Goal: Information Seeking & Learning: Find specific fact

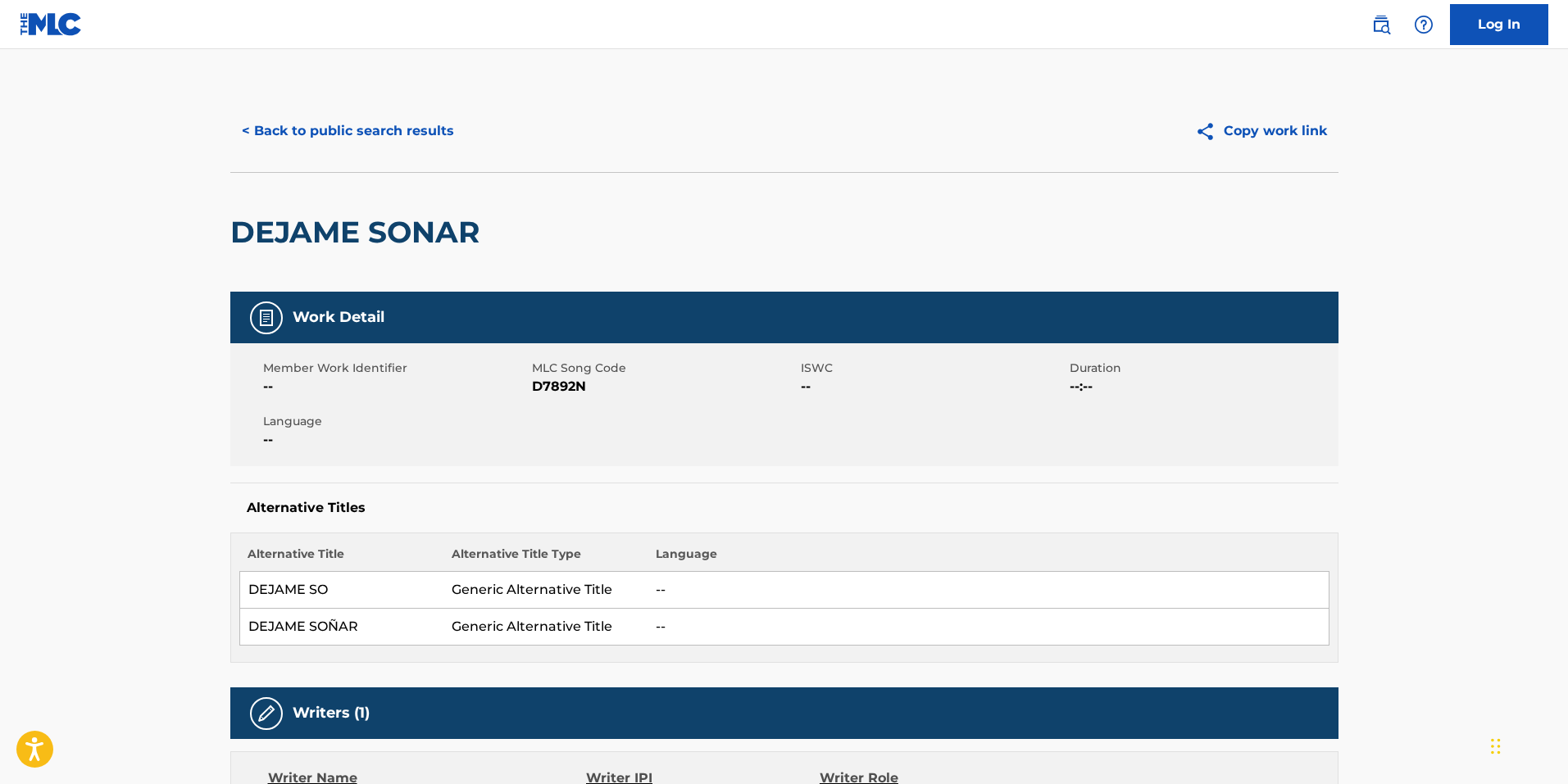
drag, startPoint x: 327, startPoint y: 132, endPoint x: 349, endPoint y: 143, distance: 24.6
click at [329, 134] on button "< Back to public search results" at bounding box center [347, 131] width 235 height 41
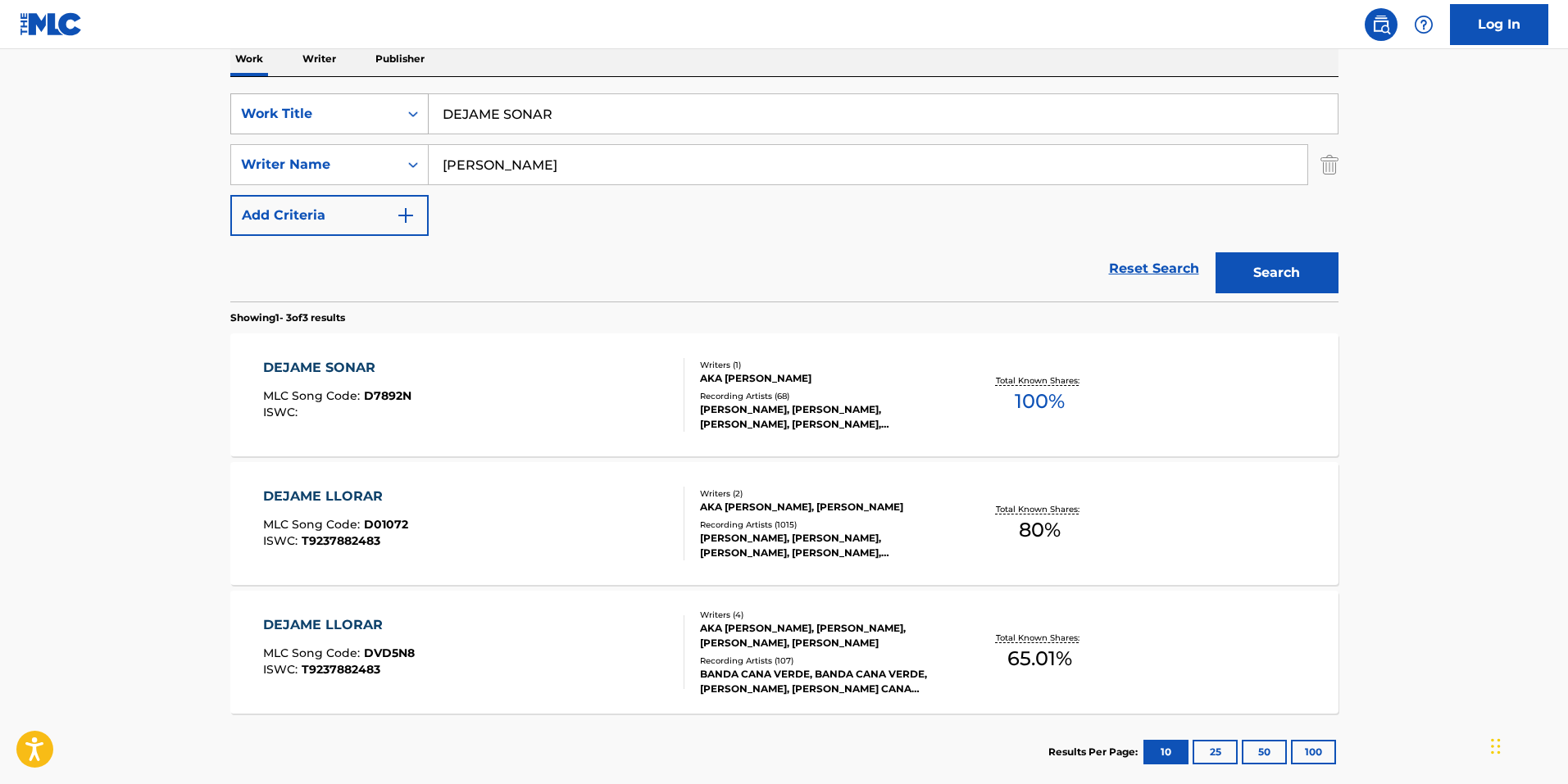
drag, startPoint x: 513, startPoint y: 160, endPoint x: 260, endPoint y: 120, distance: 256.1
click at [260, 120] on div "SearchWithCriteriacff988b2-d129-4edf-abb2-039fc94735b4 Work Title DEJAME SONAR …" at bounding box center [784, 165] width 1108 height 143
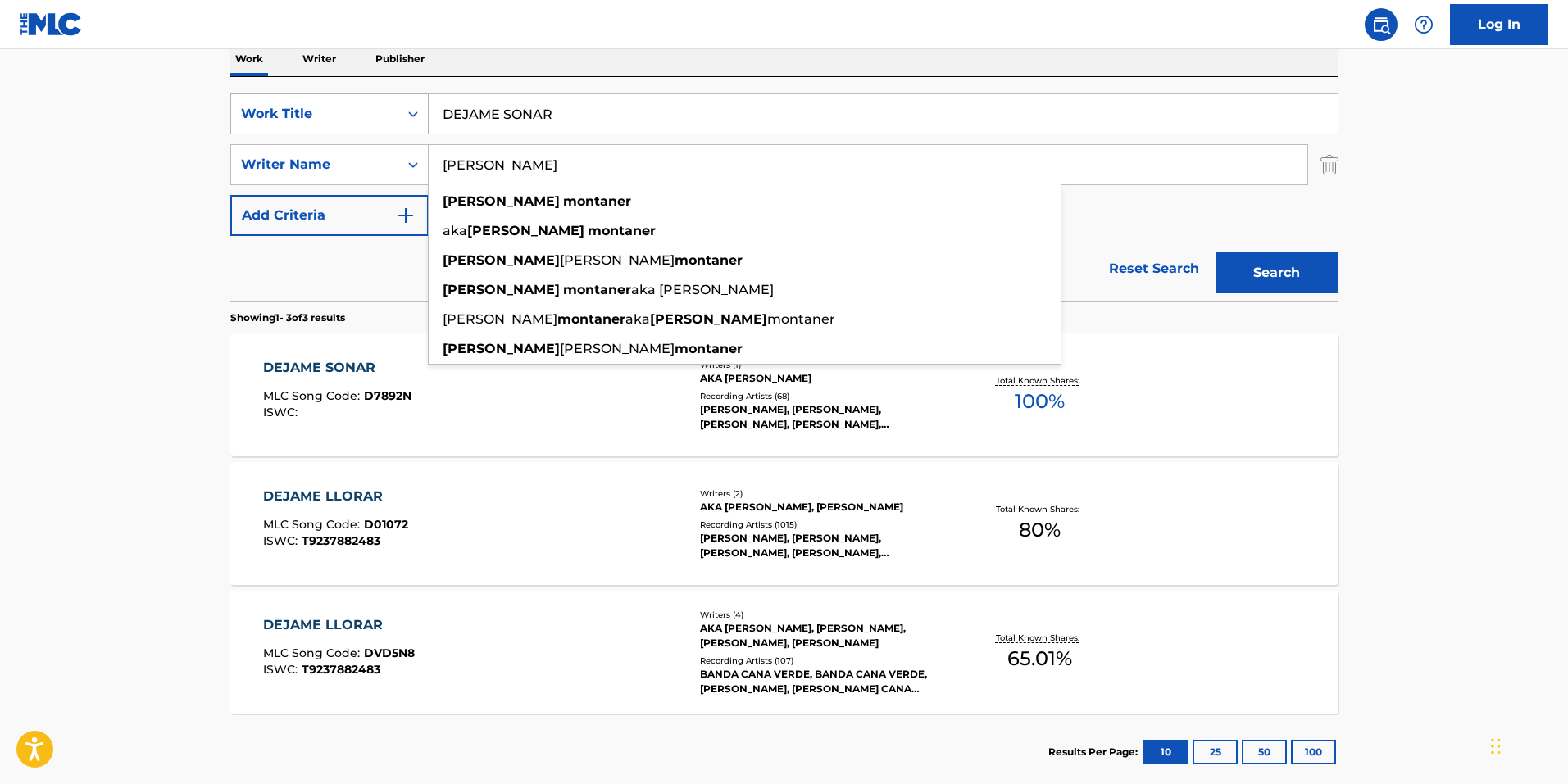
paste input "[PERSON_NAME]"
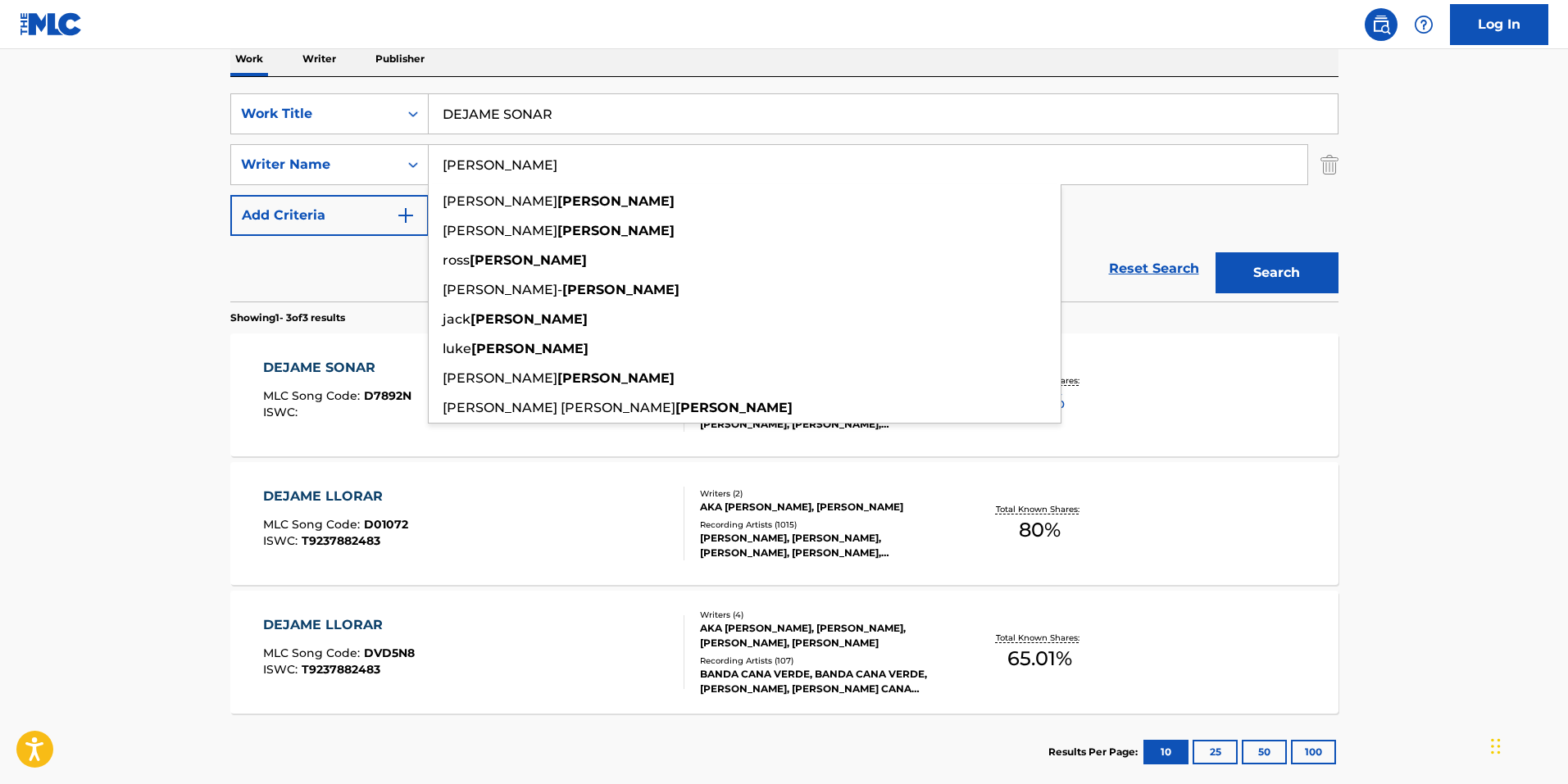
type input "[PERSON_NAME]"
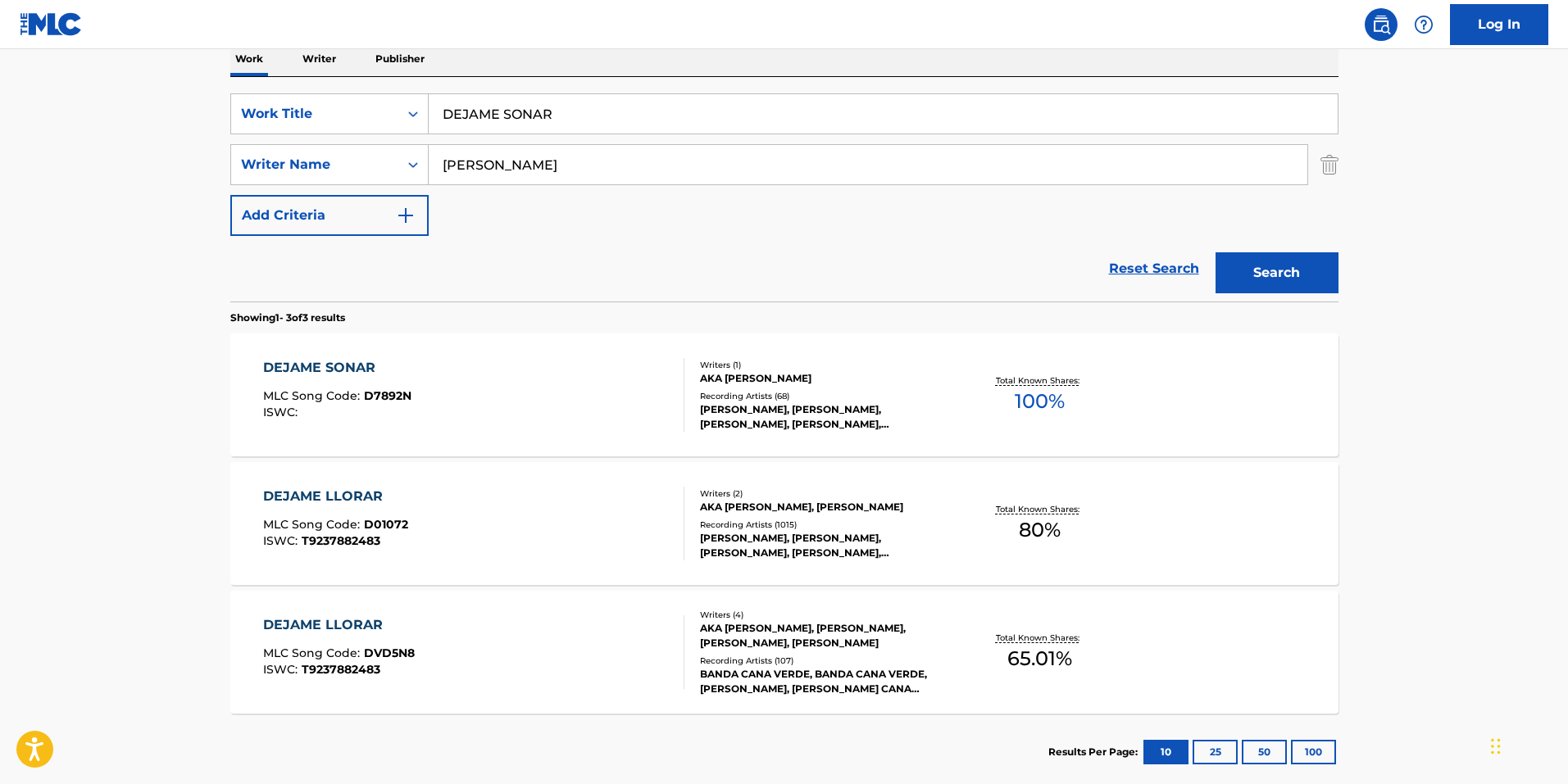
drag, startPoint x: 570, startPoint y: 113, endPoint x: 225, endPoint y: 92, distance: 345.6
click at [225, 92] on div "The MLC Public Work Search The accuracy and completeness of The MLC's data is d…" at bounding box center [784, 305] width 1147 height 971
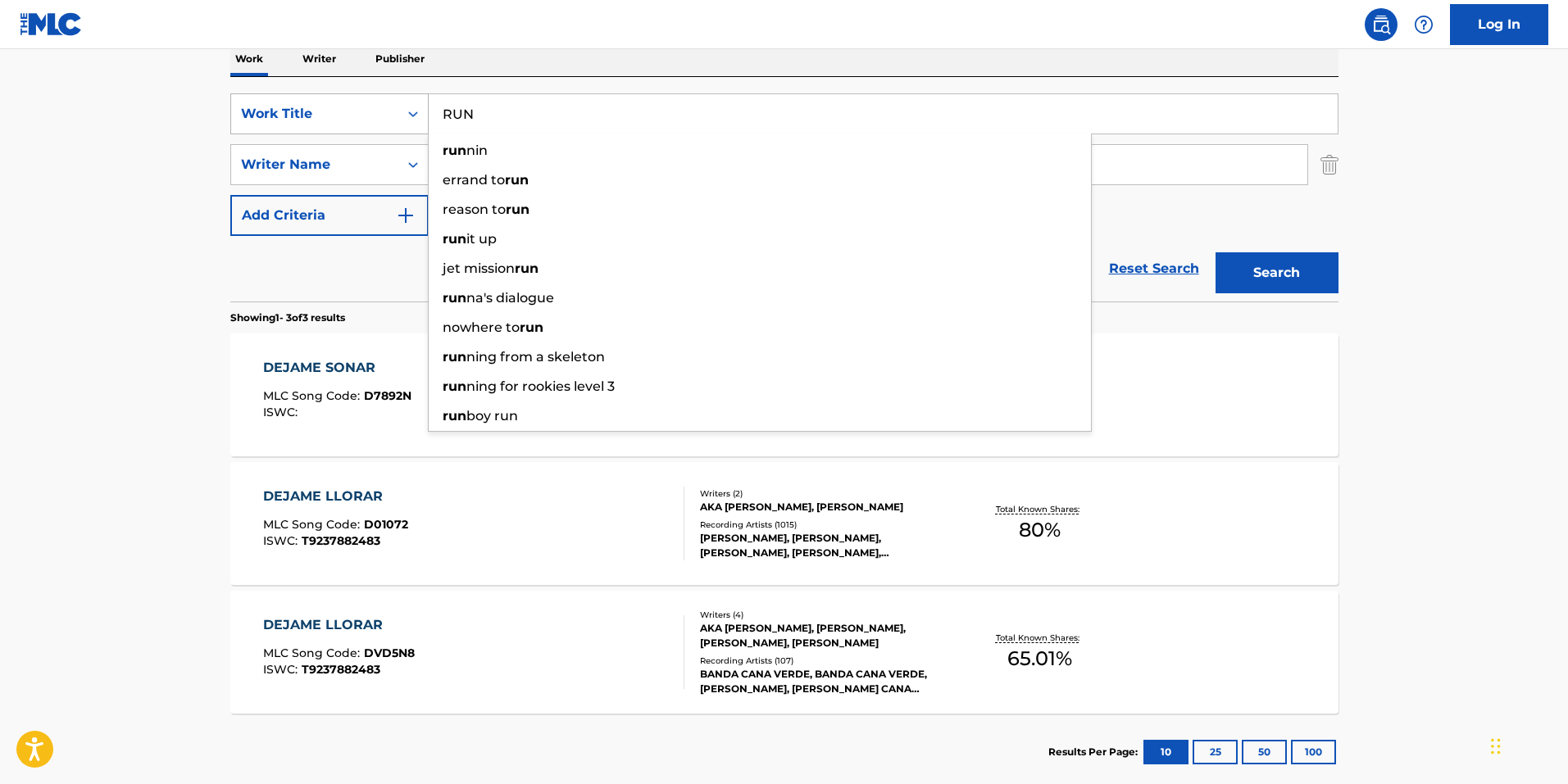
type input "RUN"
click at [1215, 253] on button "Search" at bounding box center [1277, 273] width 123 height 41
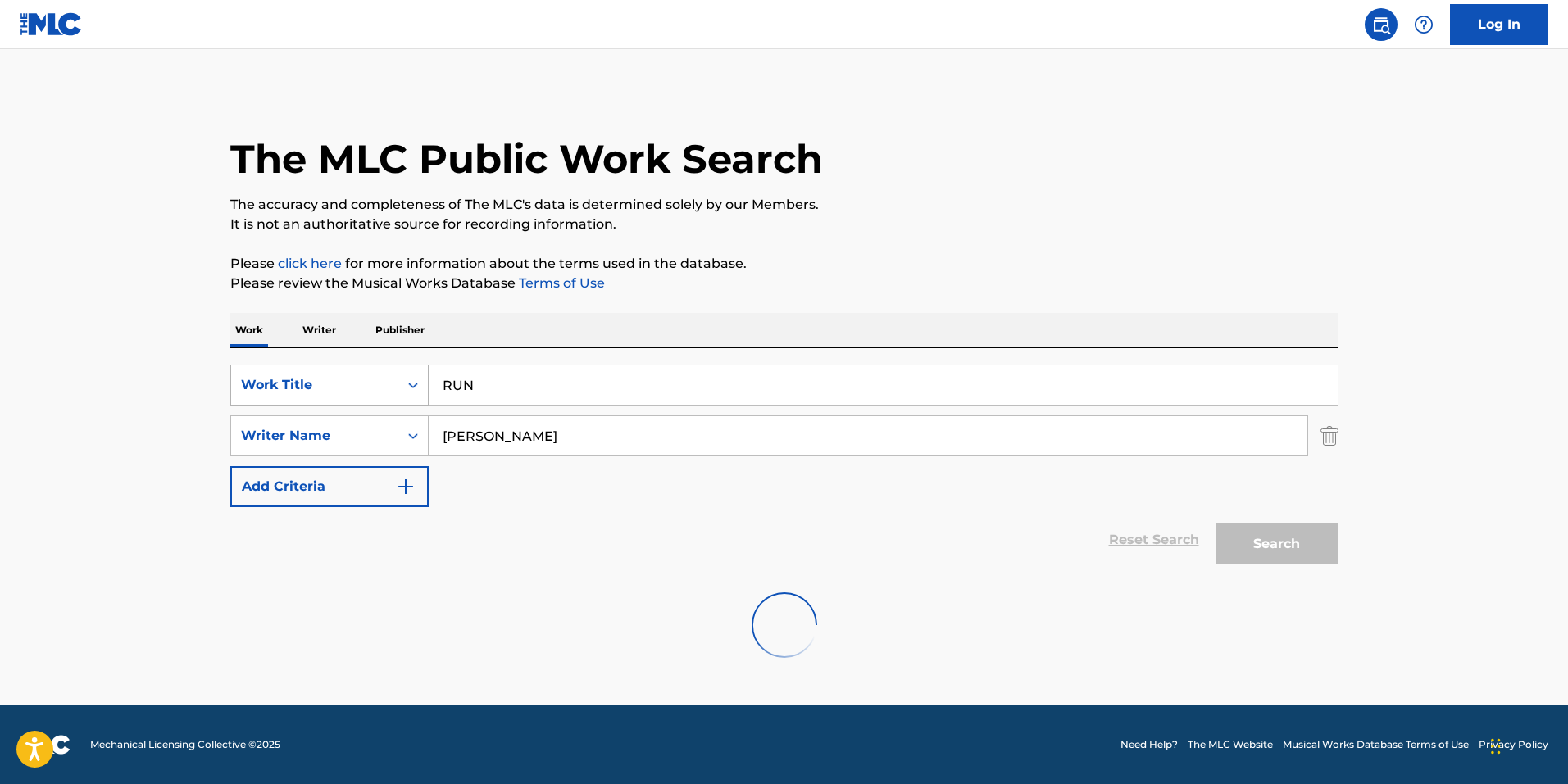
scroll to position [0, 0]
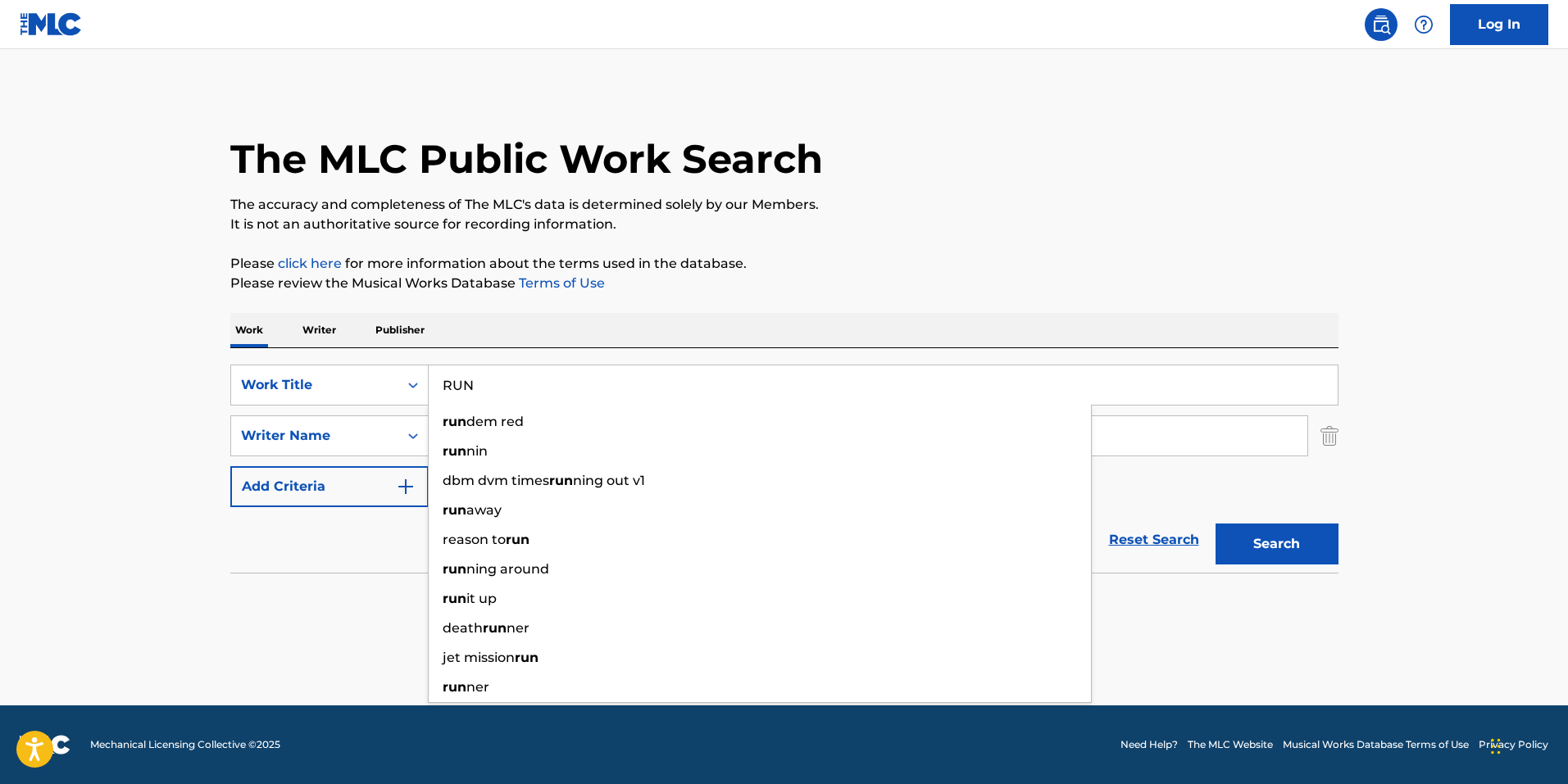
click at [1106, 227] on p "It is not an authoritative source for recording information." at bounding box center [784, 225] width 1108 height 20
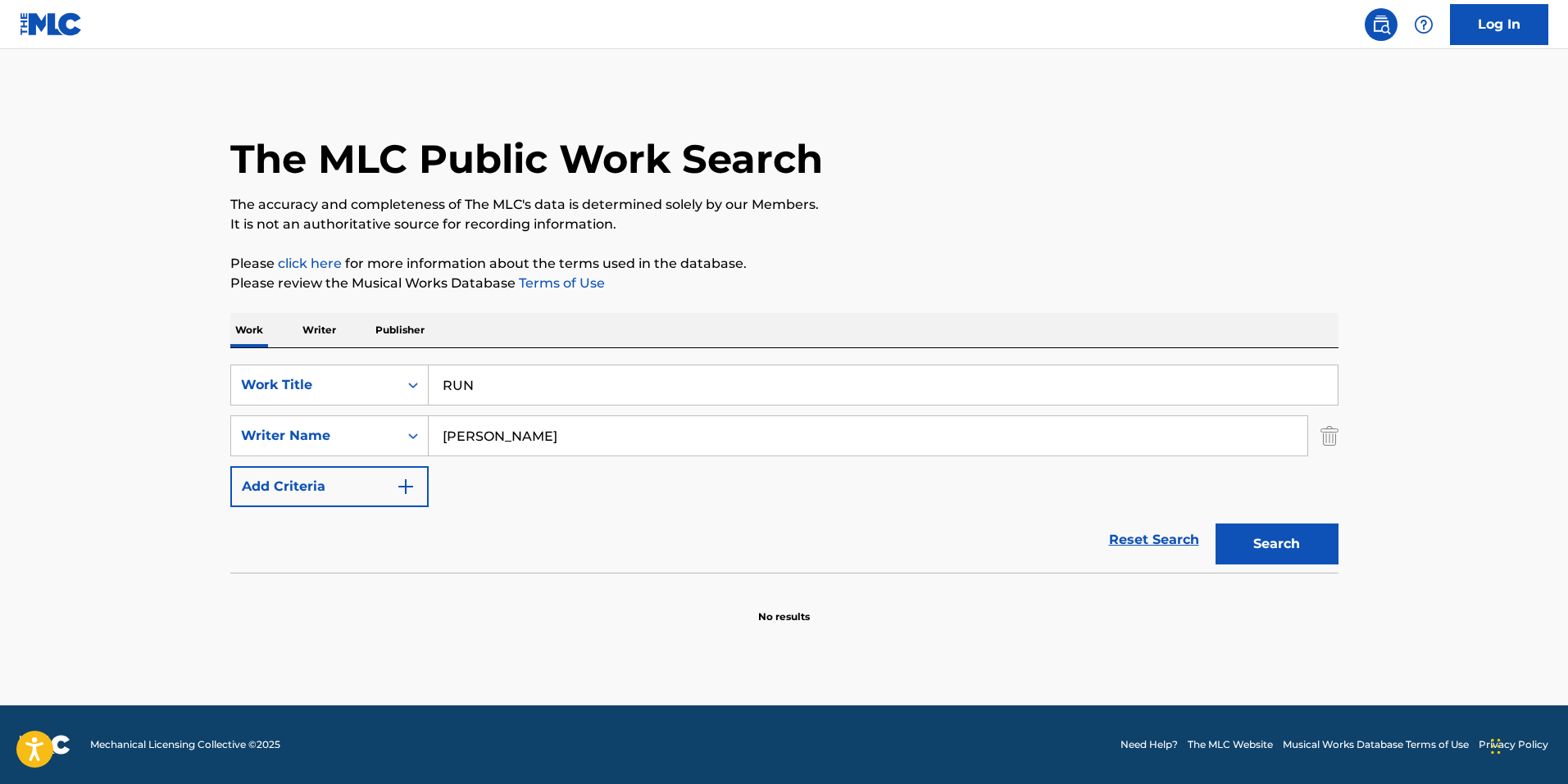
click at [1304, 544] on button "Search" at bounding box center [1277, 544] width 123 height 41
click at [537, 429] on input "[PERSON_NAME]" at bounding box center [867, 436] width 879 height 40
click at [1215, 523] on button "Search" at bounding box center [1277, 544] width 123 height 41
drag, startPoint x: 465, startPoint y: 436, endPoint x: 587, endPoint y: 383, distance: 133.0
click at [468, 434] on input "[PERSON_NAME] [PERSON_NAME]" at bounding box center [867, 436] width 879 height 40
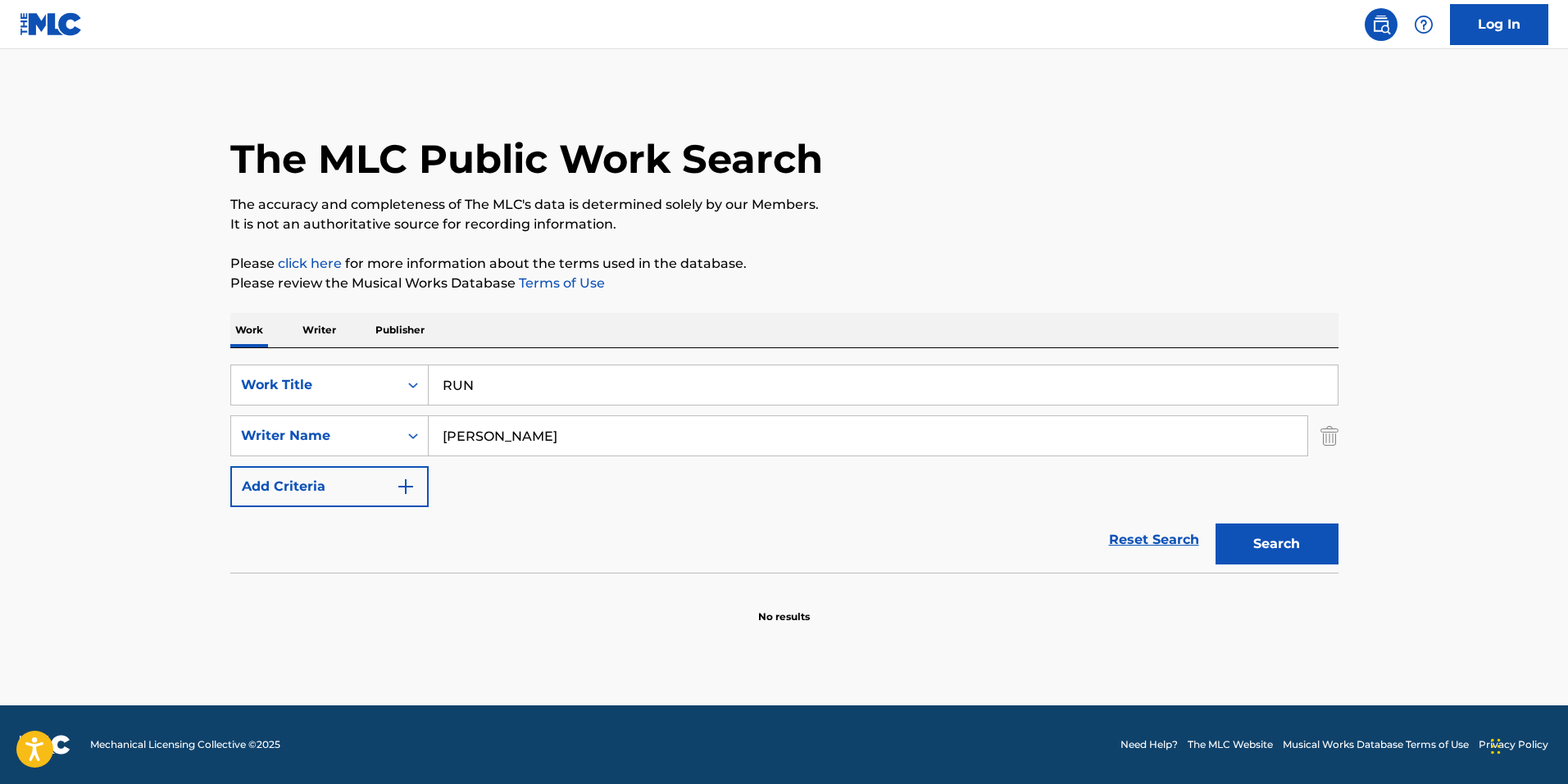
type input "[PERSON_NAME]"
click at [1215, 523] on button "Search" at bounding box center [1277, 544] width 123 height 41
